Goal: Transaction & Acquisition: Purchase product/service

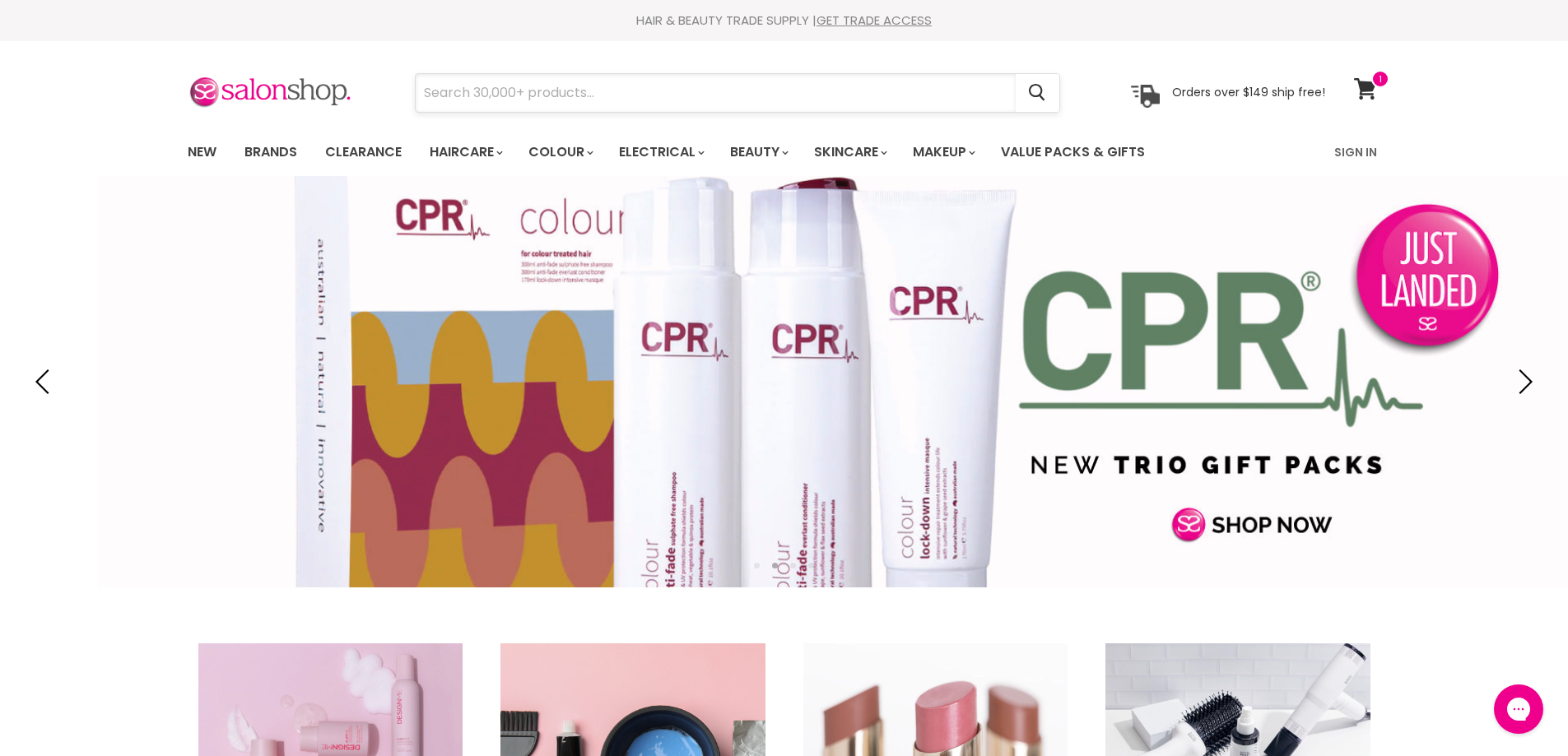
click at [434, 103] on input "Search" at bounding box center [716, 93] width 601 height 37
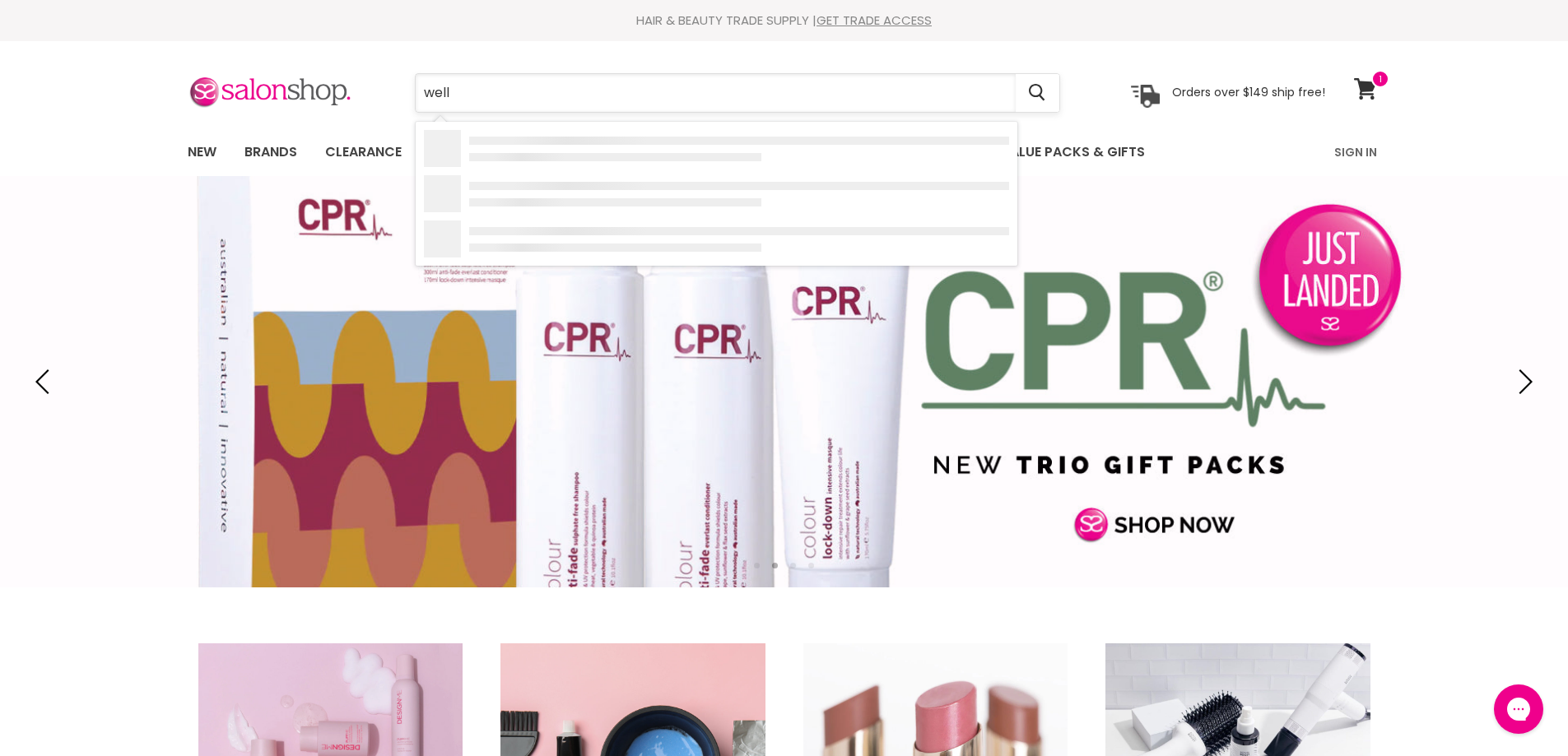
type input "wella"
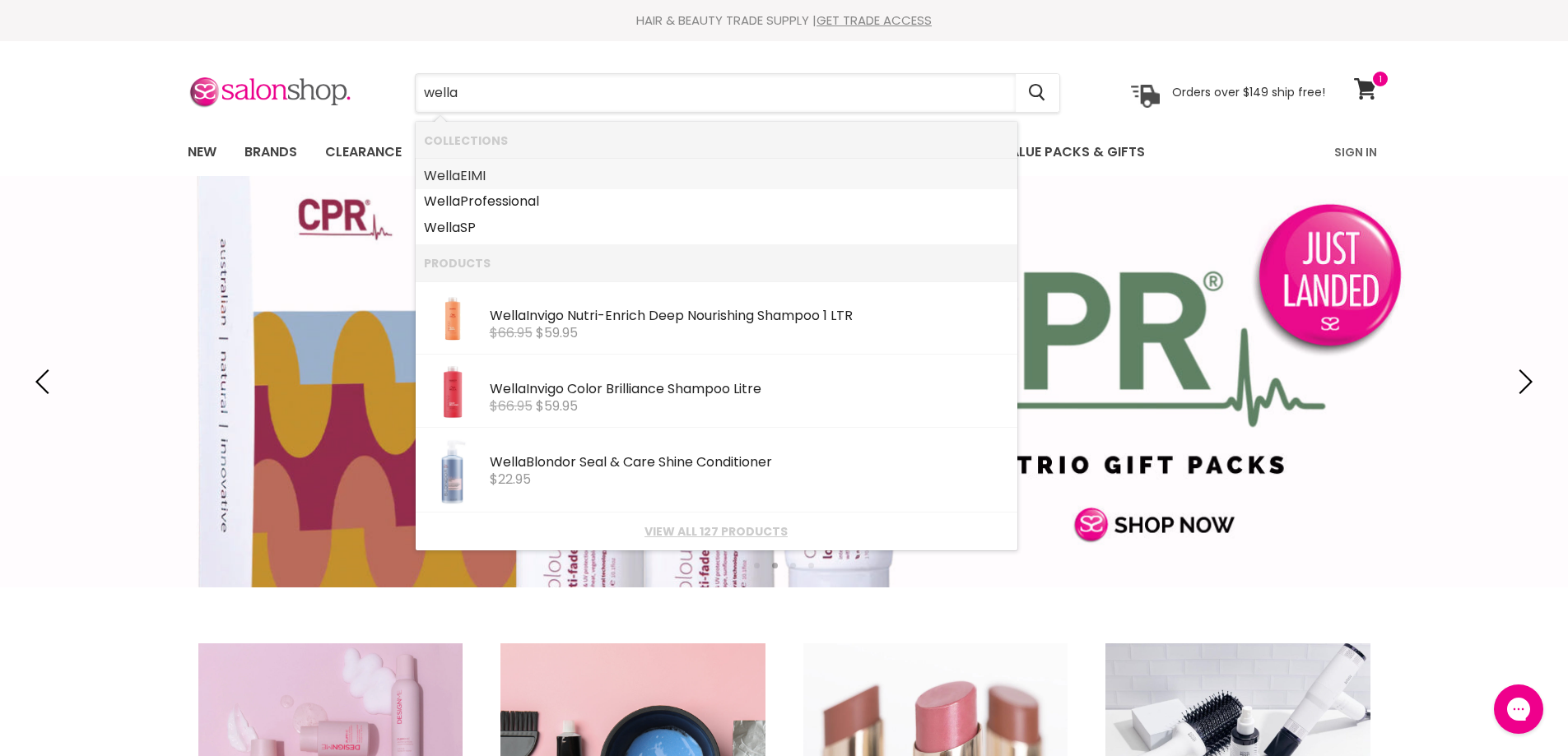
click at [453, 172] on b "Wella" at bounding box center [442, 175] width 36 height 19
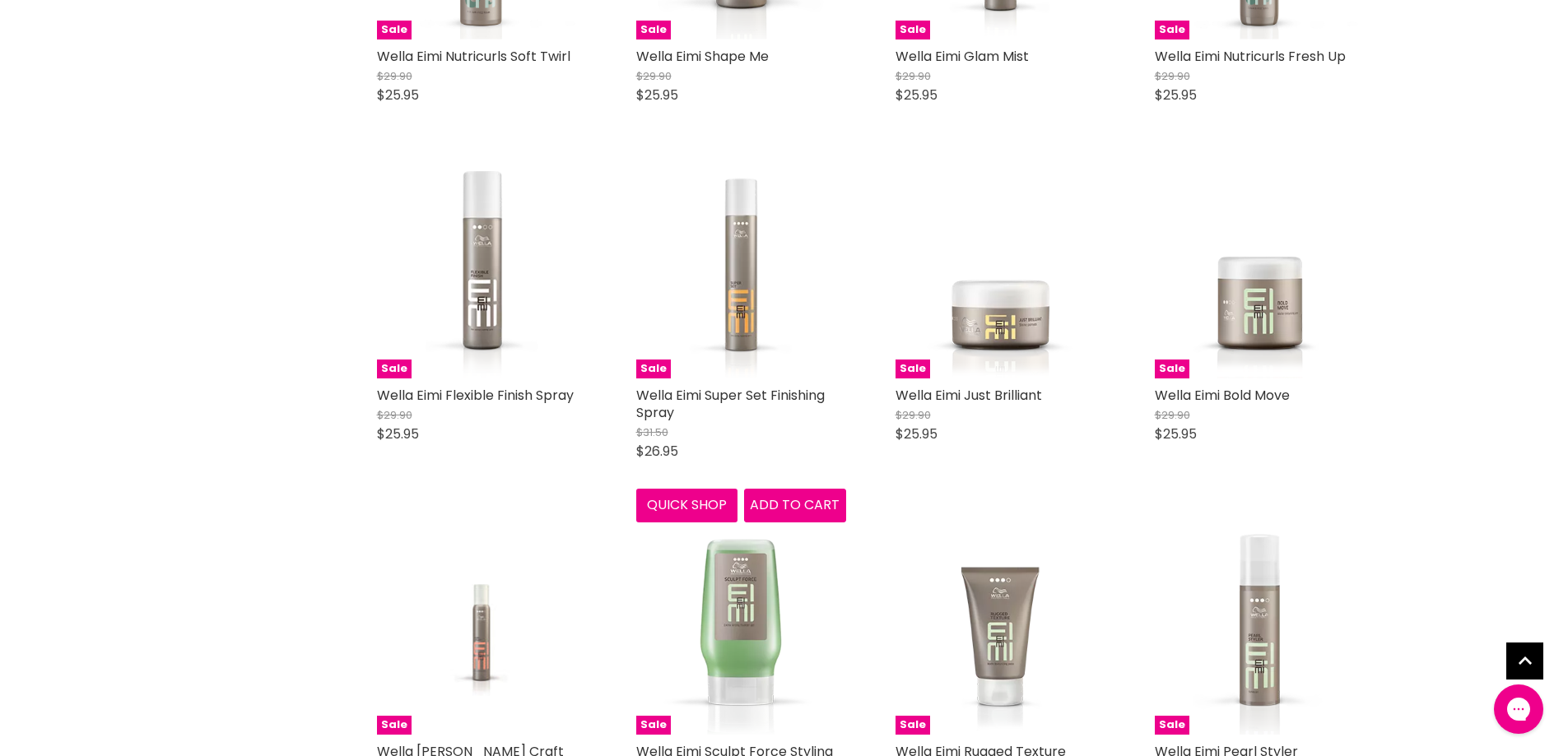
scroll to position [1398, 0]
